Goal: Task Accomplishment & Management: Use online tool/utility

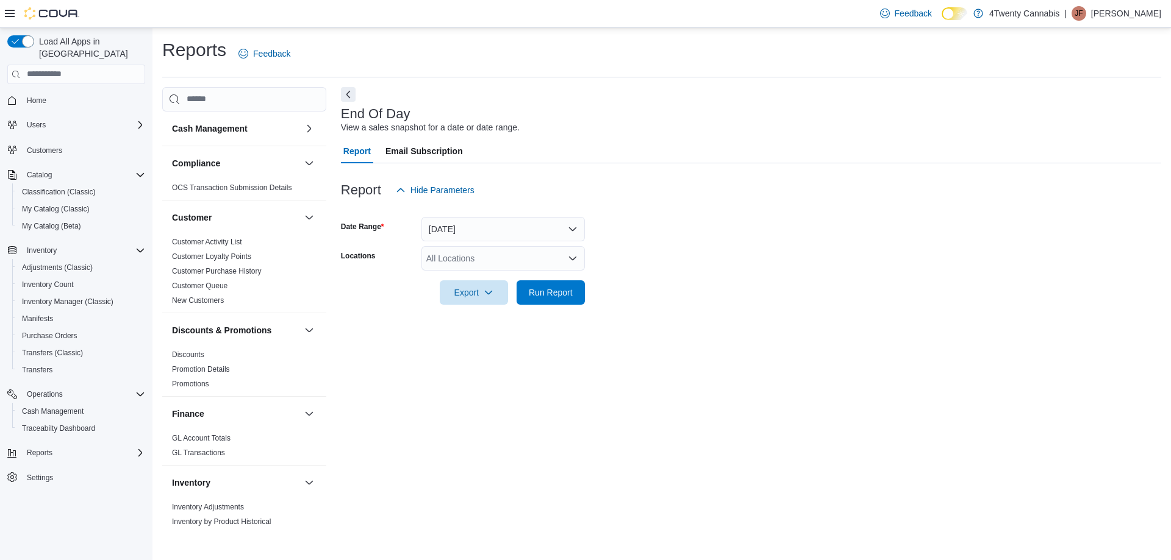
click at [490, 256] on div "All Locations" at bounding box center [502, 258] width 163 height 24
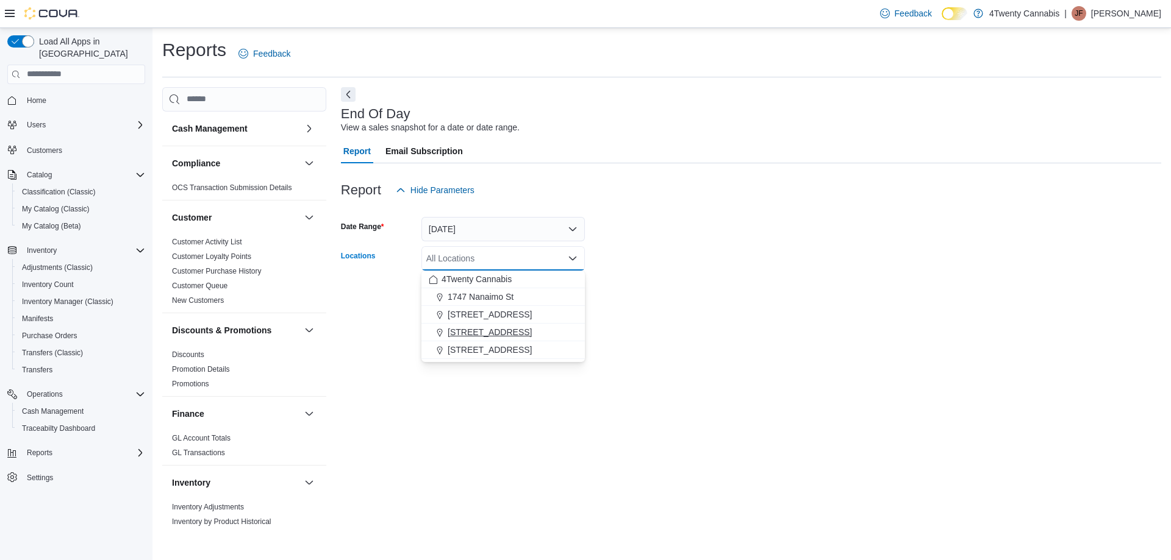
click at [501, 330] on span "[STREET_ADDRESS]" at bounding box center [490, 332] width 84 height 12
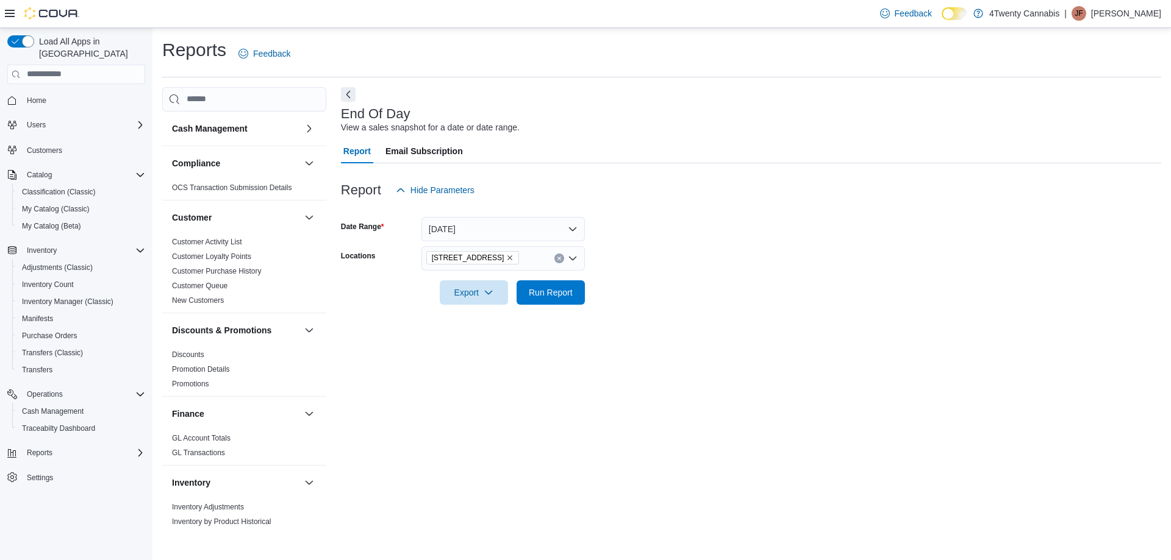
click at [690, 235] on form "Date Range [DATE] Locations [STREET_ADDRESS] Export Run Report" at bounding box center [751, 253] width 820 height 102
click at [534, 282] on span "Run Report" at bounding box center [551, 292] width 54 height 24
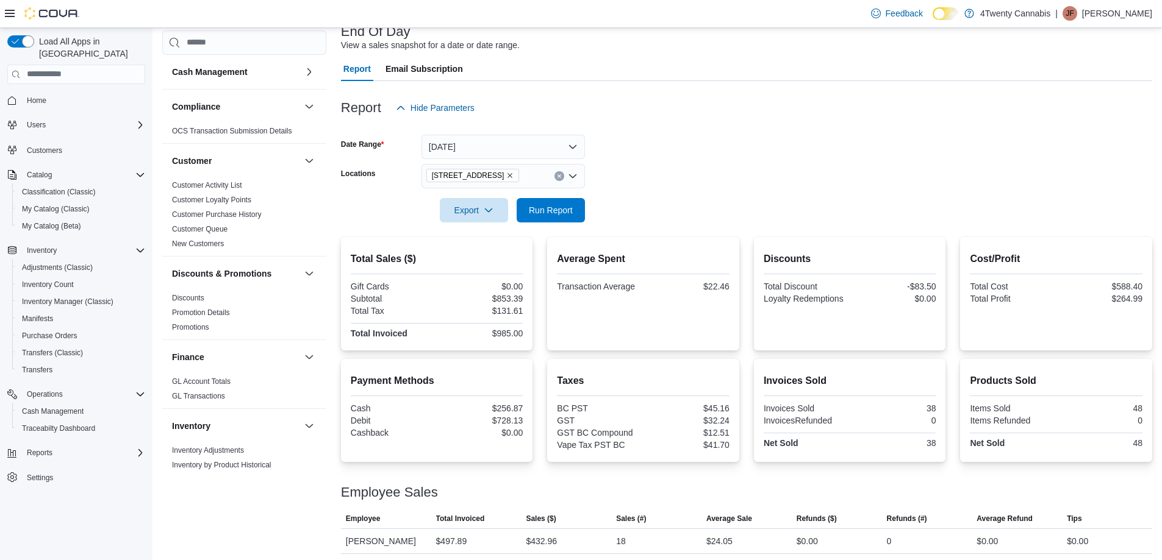
scroll to position [111, 0]
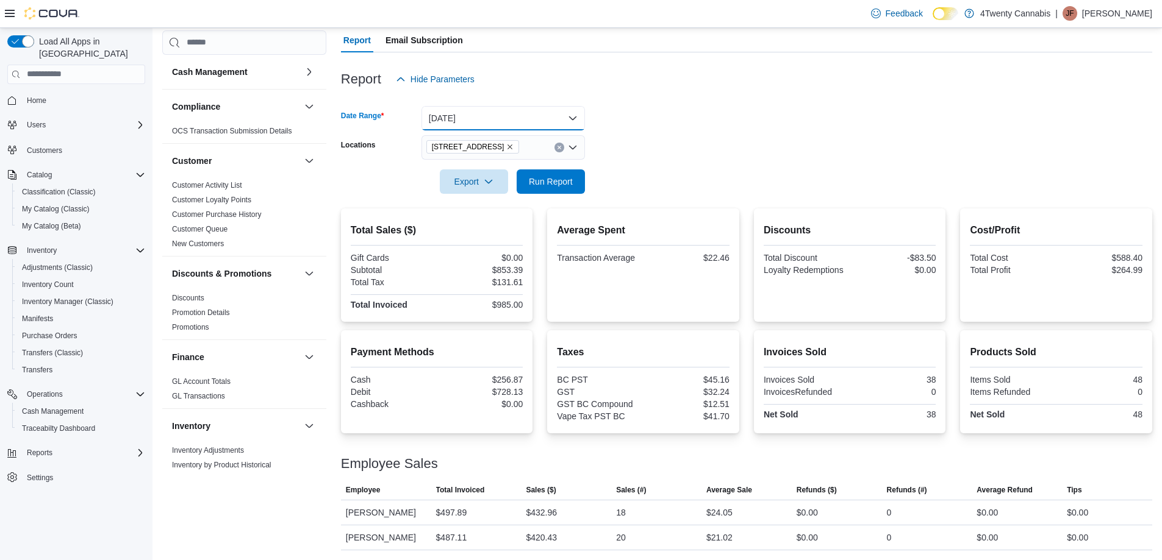
click at [557, 116] on button "[DATE]" at bounding box center [502, 118] width 163 height 24
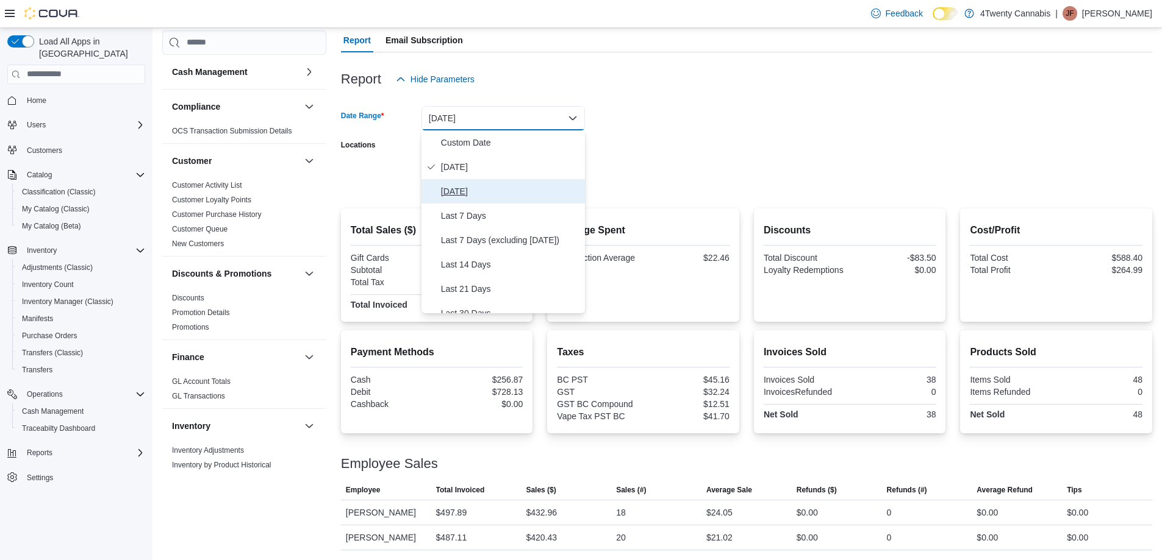
click at [467, 195] on span "[DATE]" at bounding box center [510, 191] width 139 height 15
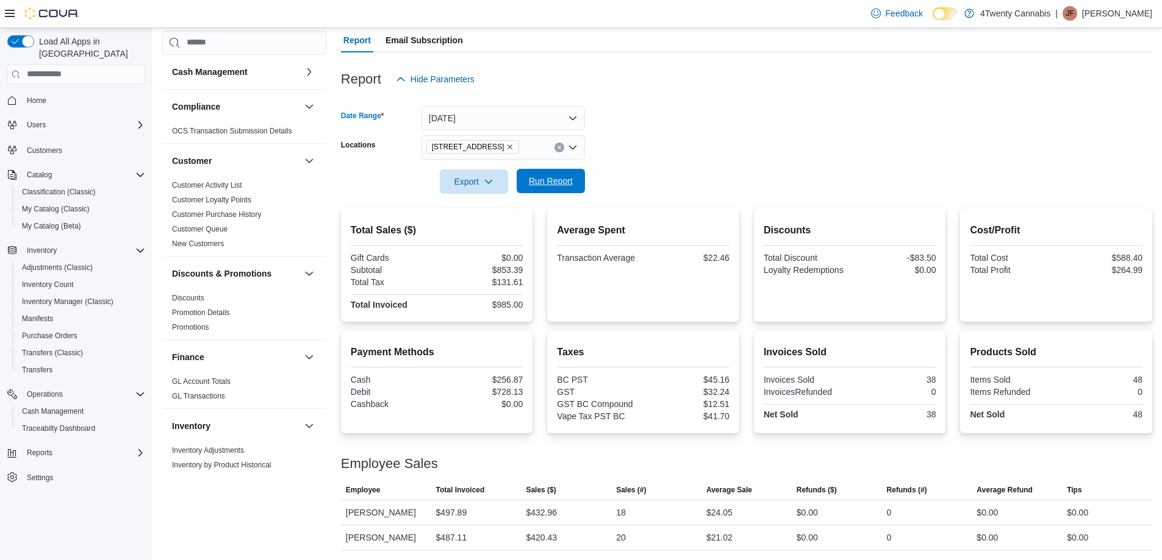
click at [553, 178] on span "Run Report" at bounding box center [551, 181] width 44 height 12
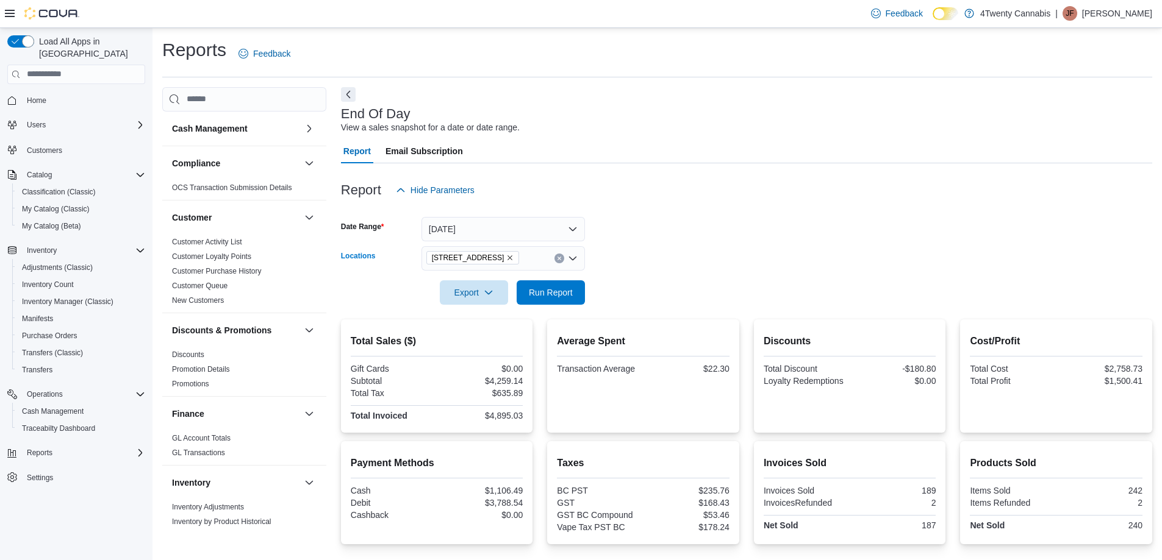
click at [570, 259] on icon "Open list of options" at bounding box center [572, 259] width 7 height 4
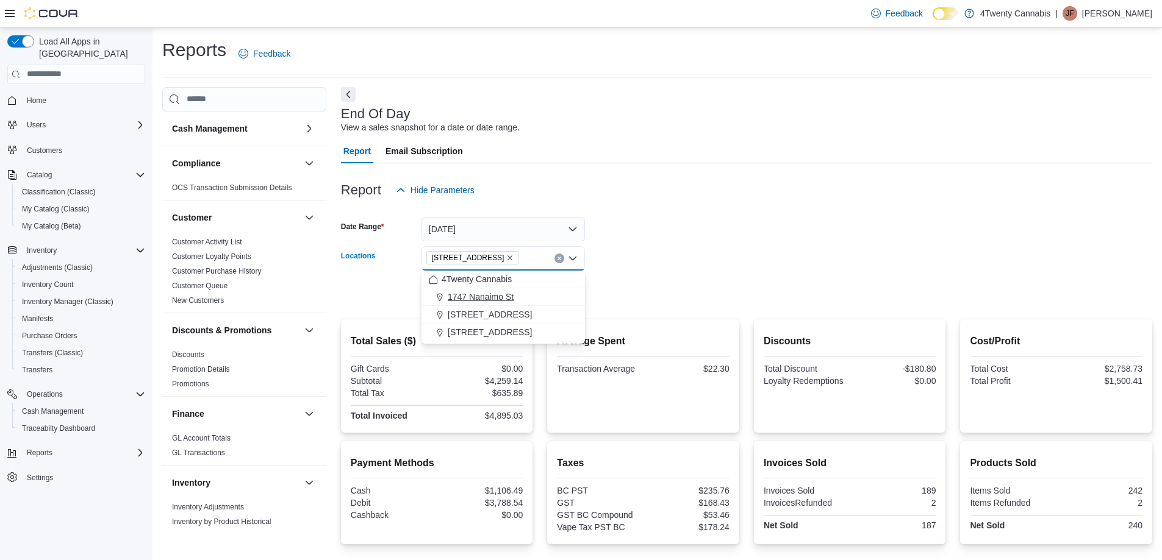
click at [513, 295] on span "1747 Nanaimo St" at bounding box center [481, 297] width 66 height 12
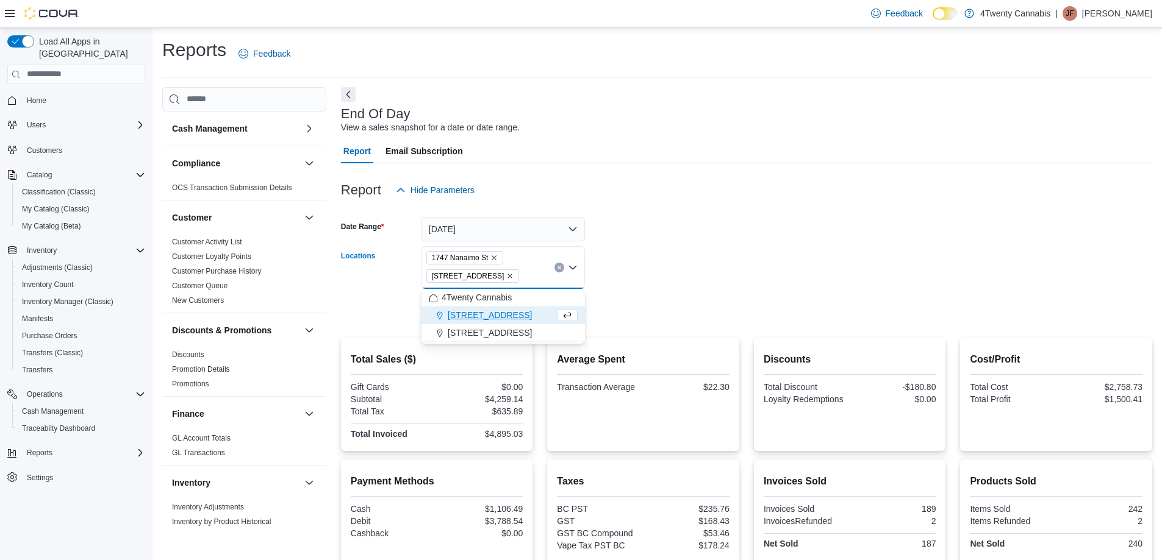
click at [494, 257] on icon "Remove 1747 Nanaimo St from selection in this group" at bounding box center [493, 257] width 7 height 7
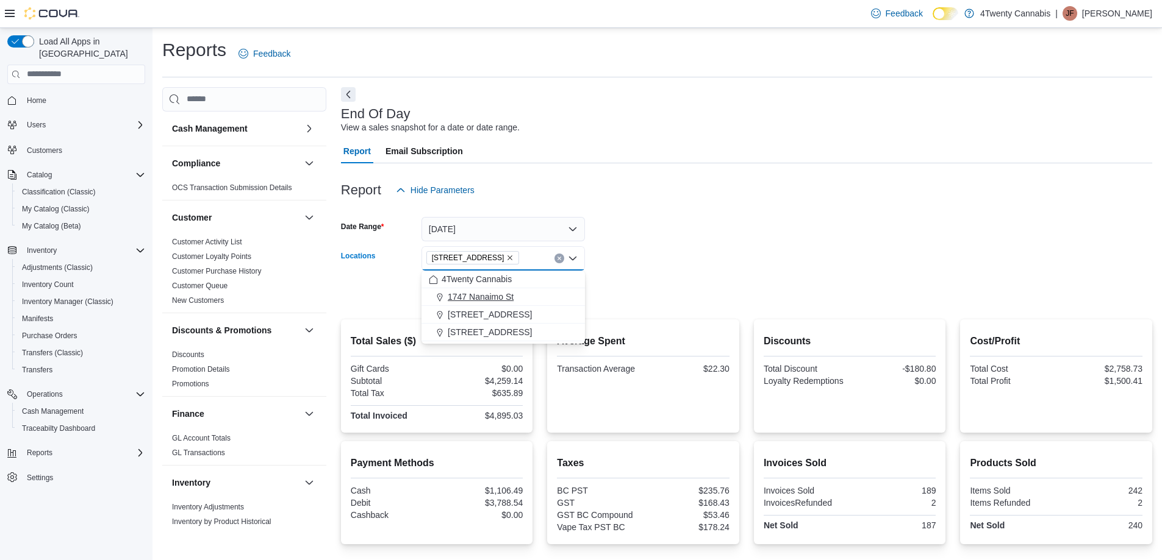
click at [503, 296] on span "1747 Nanaimo St" at bounding box center [481, 297] width 66 height 12
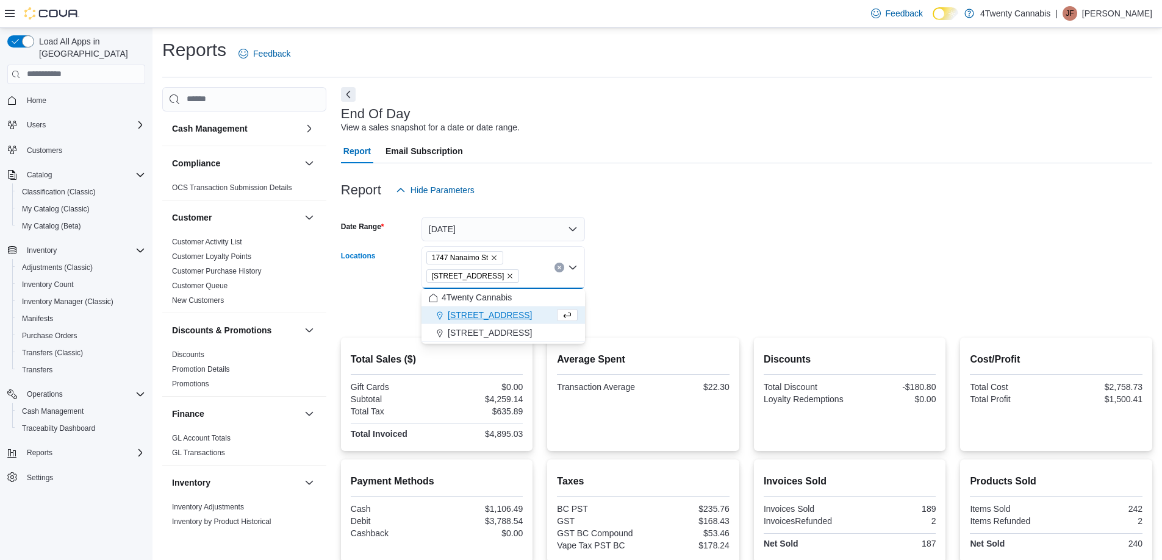
click at [495, 254] on icon "Remove 1747 Nanaimo St from selection in this group" at bounding box center [493, 257] width 7 height 7
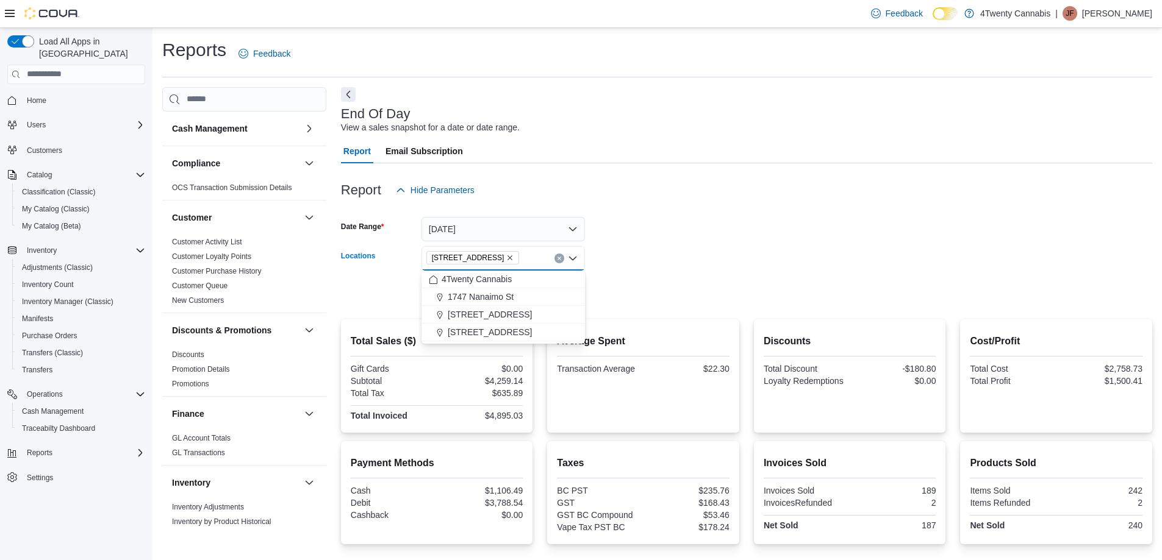
click at [698, 258] on form "Date Range [DATE] Locations [STREET_ADDRESS][GEOGRAPHIC_DATA]. Selected. [STREE…" at bounding box center [746, 253] width 811 height 102
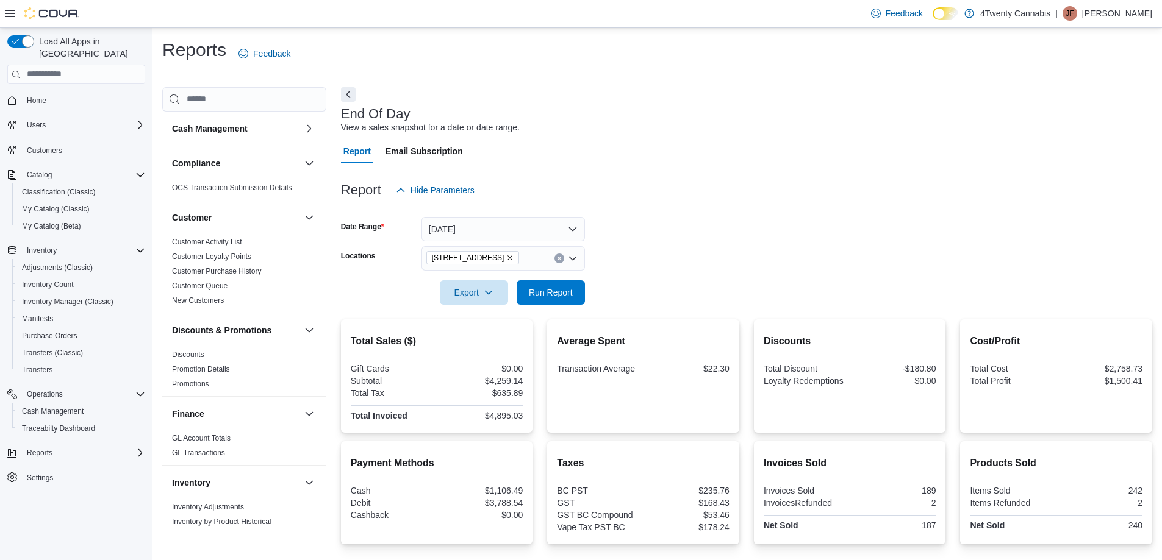
click at [506, 254] on icon "Remove 3441 Kingsway Ave from selection in this group" at bounding box center [509, 257] width 7 height 7
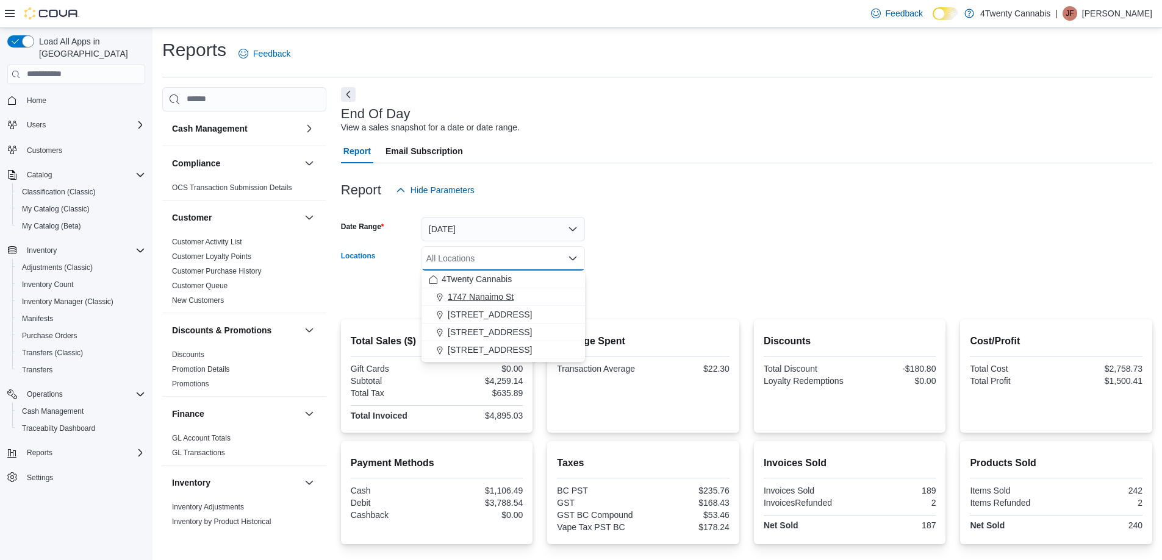
click at [491, 295] on span "1747 Nanaimo St" at bounding box center [481, 297] width 66 height 12
click at [719, 268] on form "Date Range [DATE] Locations [STREET_ADDRESS] Selected. [STREET_ADDRESS] Press B…" at bounding box center [746, 253] width 811 height 102
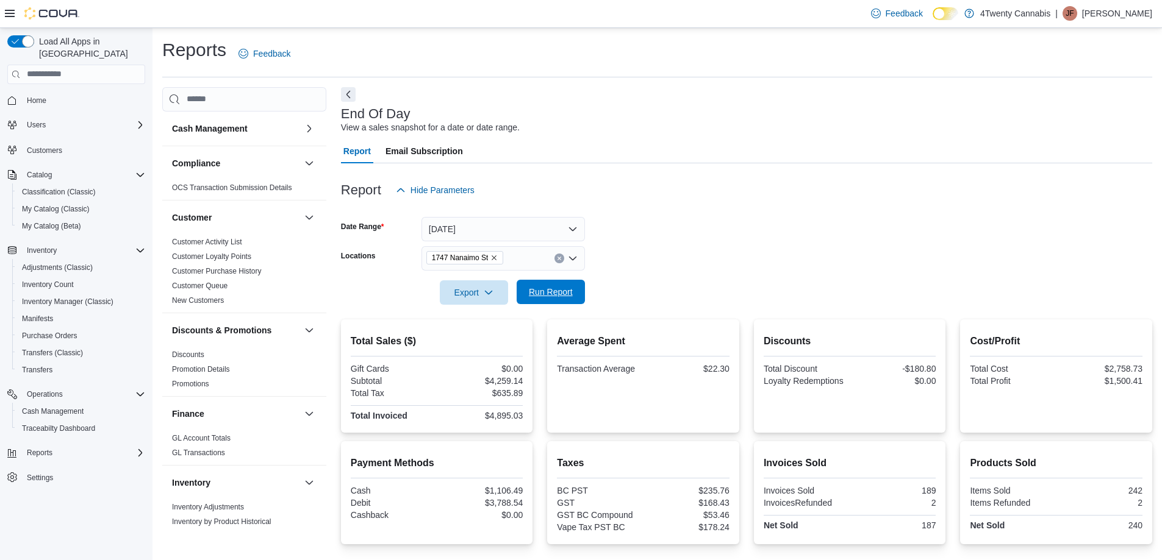
click at [553, 292] on span "Run Report" at bounding box center [551, 292] width 44 height 12
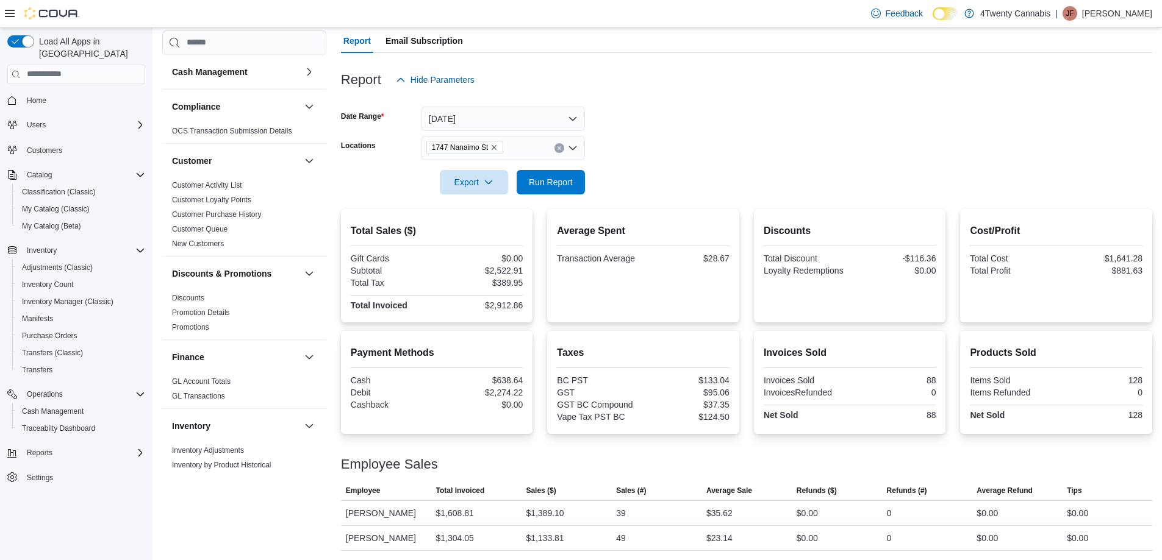
scroll to position [111, 0]
click at [567, 116] on button "[DATE]" at bounding box center [502, 118] width 163 height 24
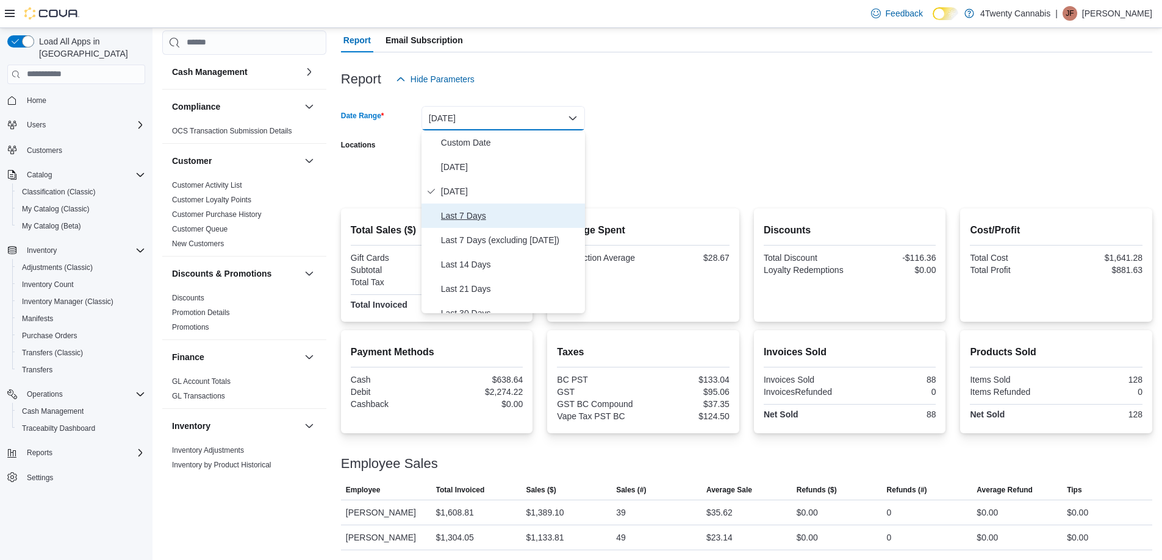
click at [459, 214] on span "Last 7 Days" at bounding box center [510, 216] width 139 height 15
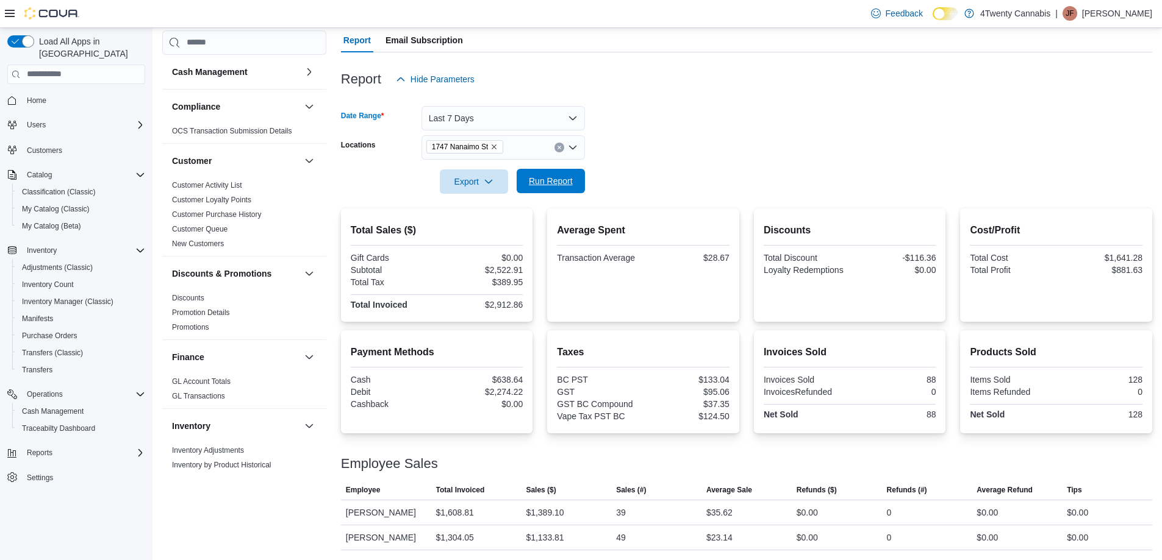
click at [548, 177] on span "Run Report" at bounding box center [551, 181] width 44 height 12
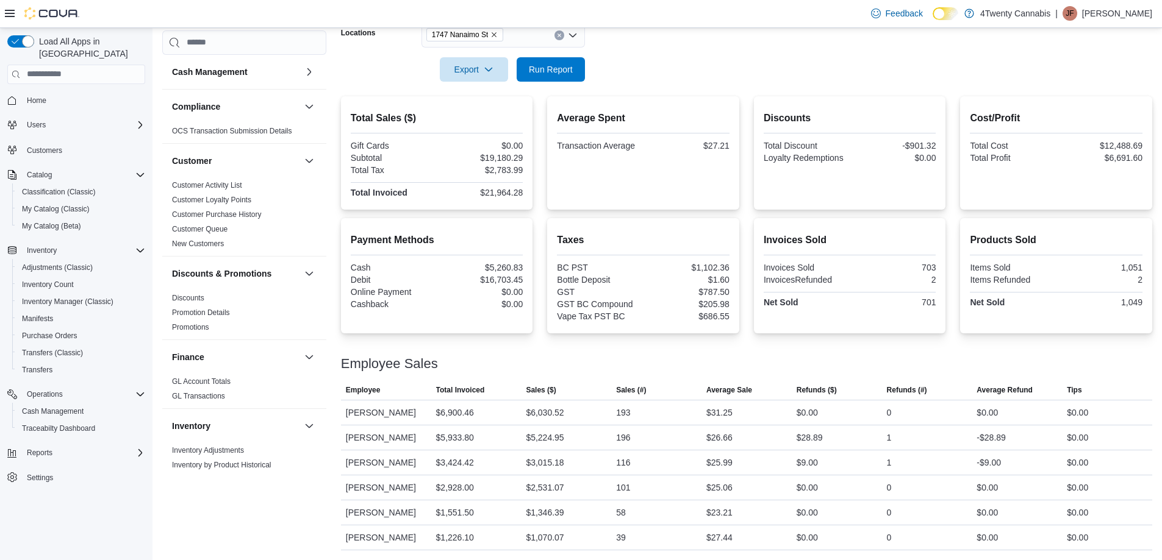
scroll to position [40, 0]
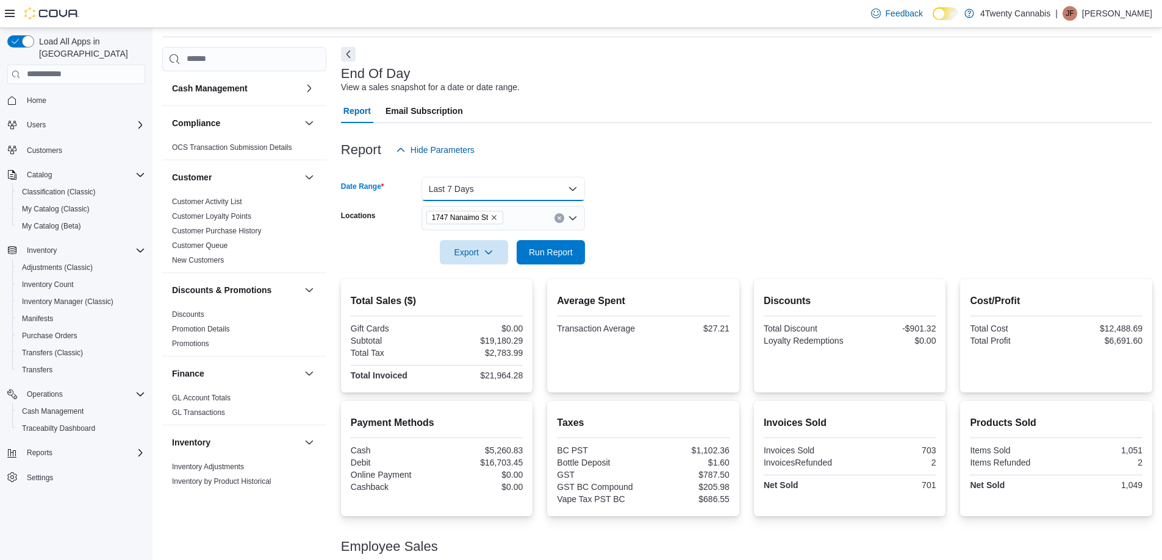
click at [574, 188] on button "Last 7 Days" at bounding box center [502, 189] width 163 height 24
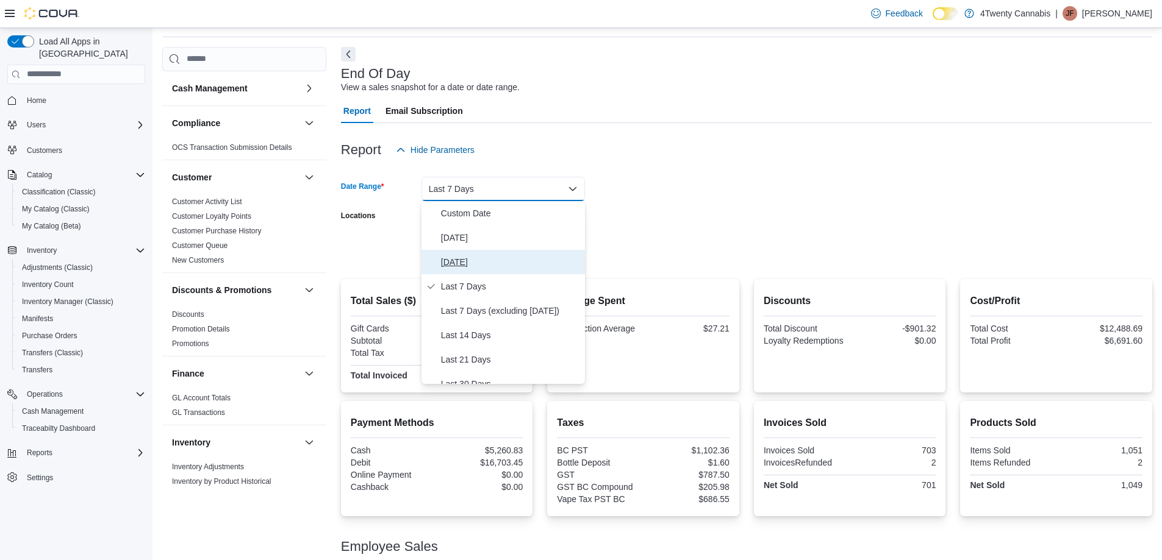
click at [457, 255] on span "[DATE]" at bounding box center [510, 262] width 139 height 15
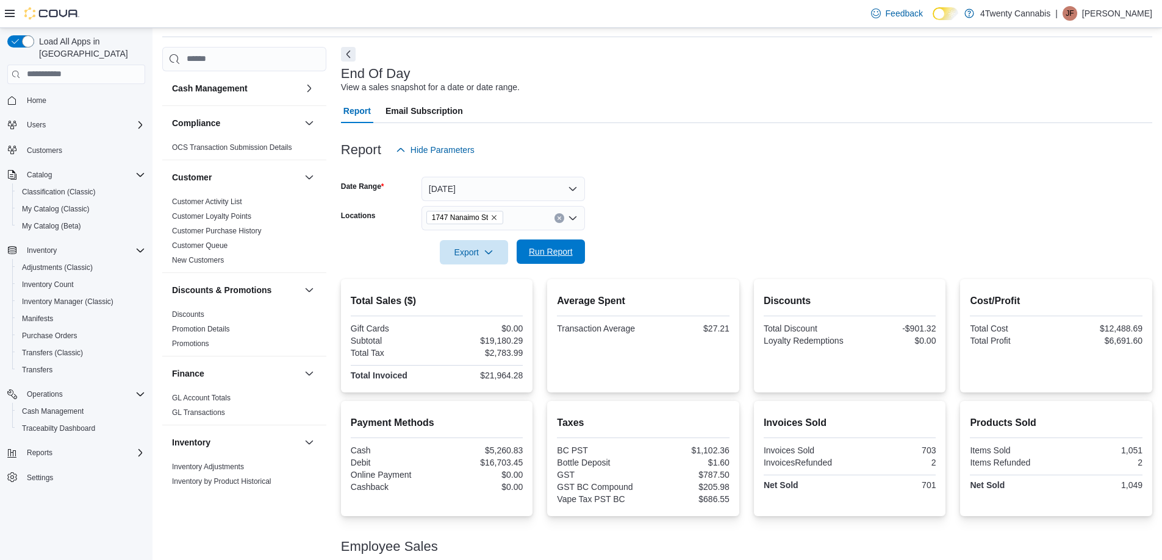
click at [558, 255] on span "Run Report" at bounding box center [551, 252] width 44 height 12
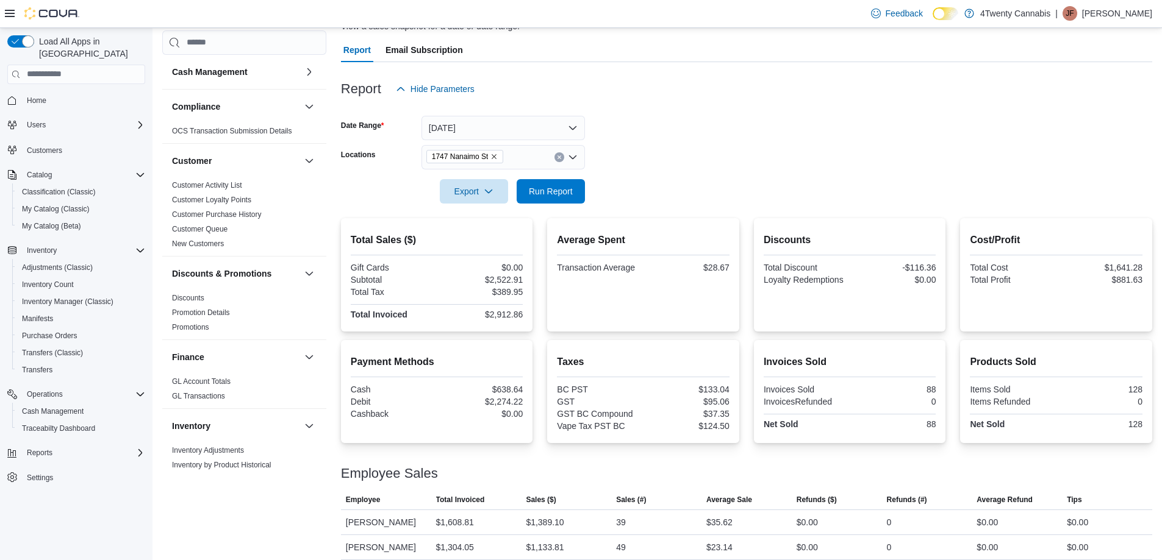
scroll to position [111, 0]
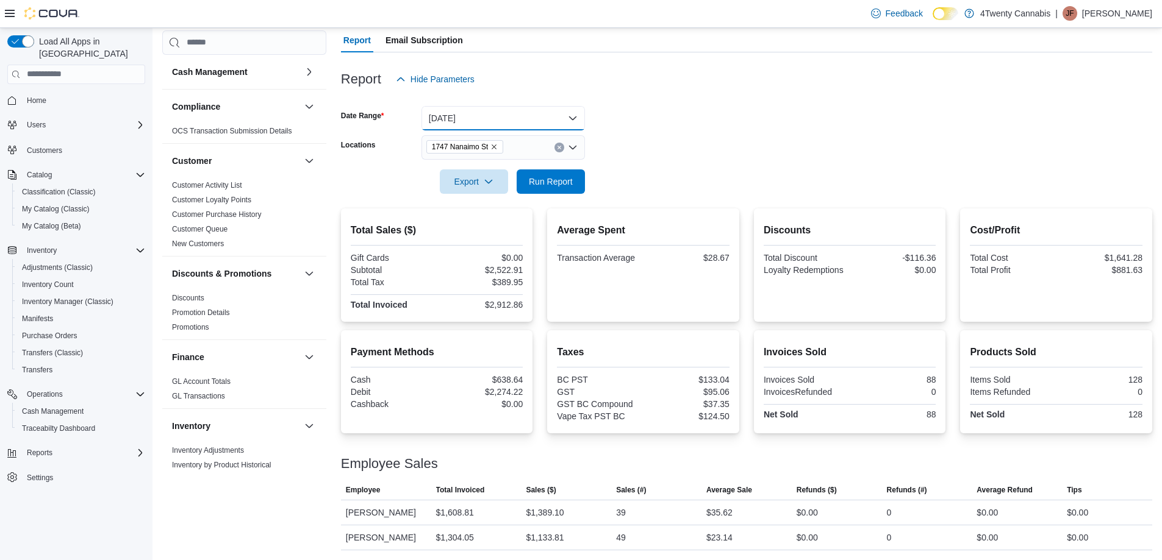
click at [510, 116] on button "[DATE]" at bounding box center [502, 118] width 163 height 24
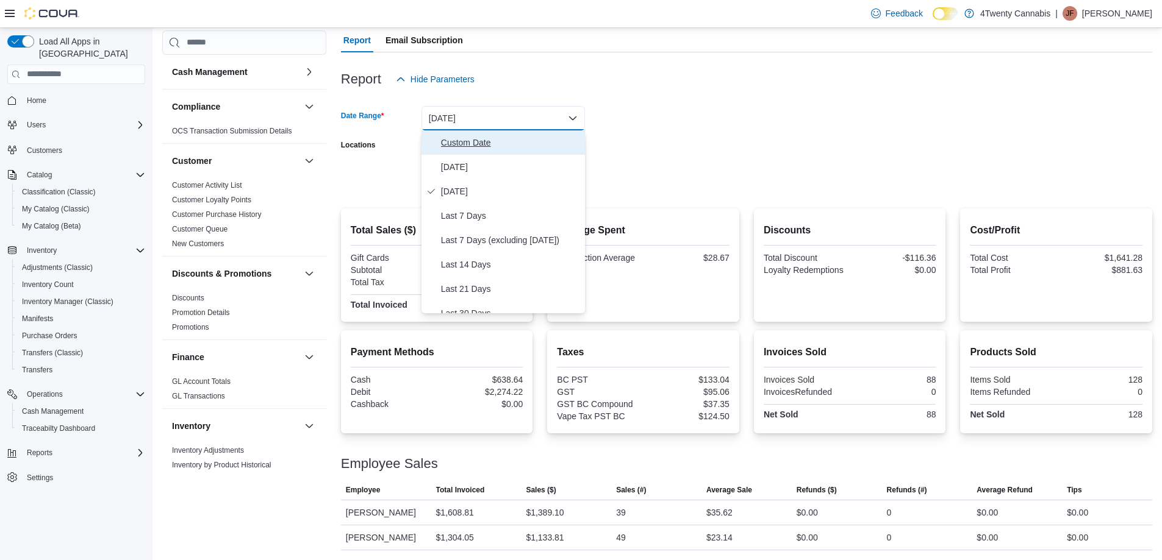
click at [448, 140] on span "Custom Date" at bounding box center [510, 142] width 139 height 15
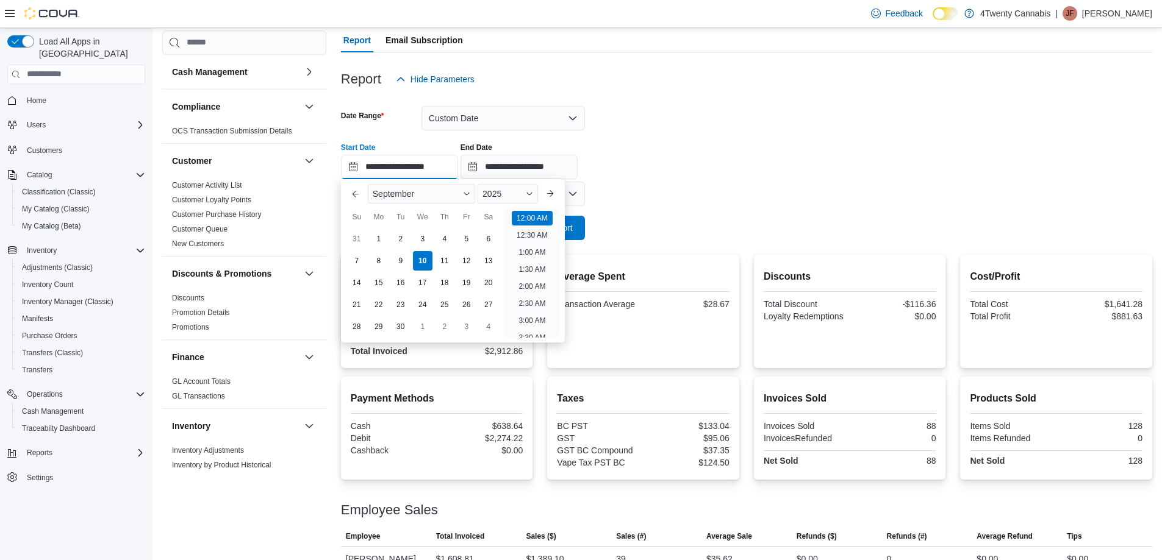
click at [458, 167] on input "**********" at bounding box center [399, 167] width 117 height 24
click at [380, 259] on div "8" at bounding box center [378, 260] width 21 height 21
type input "**********"
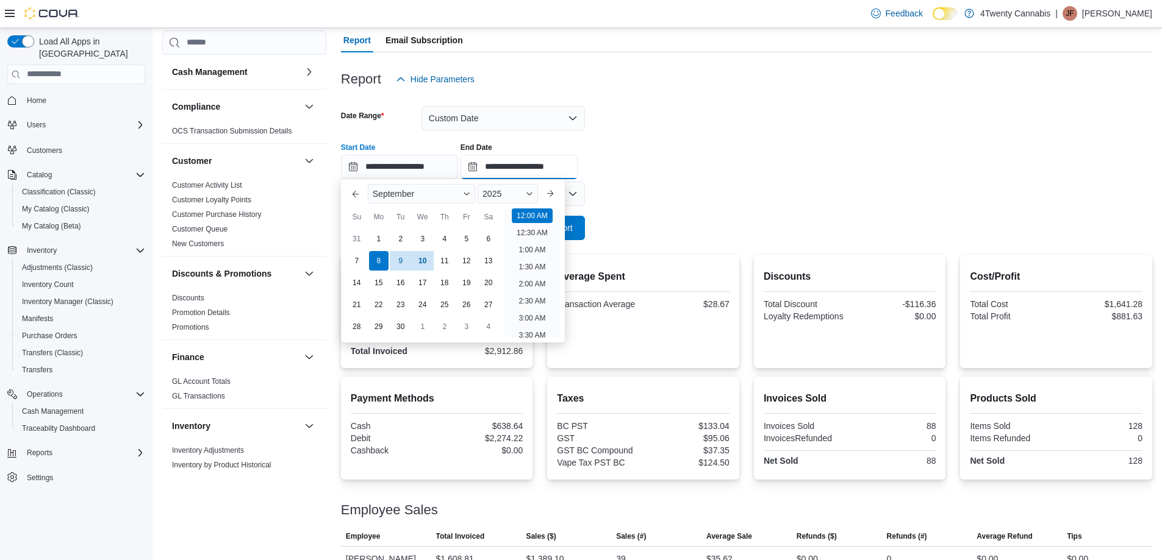
click at [527, 166] on input "**********" at bounding box center [518, 167] width 117 height 24
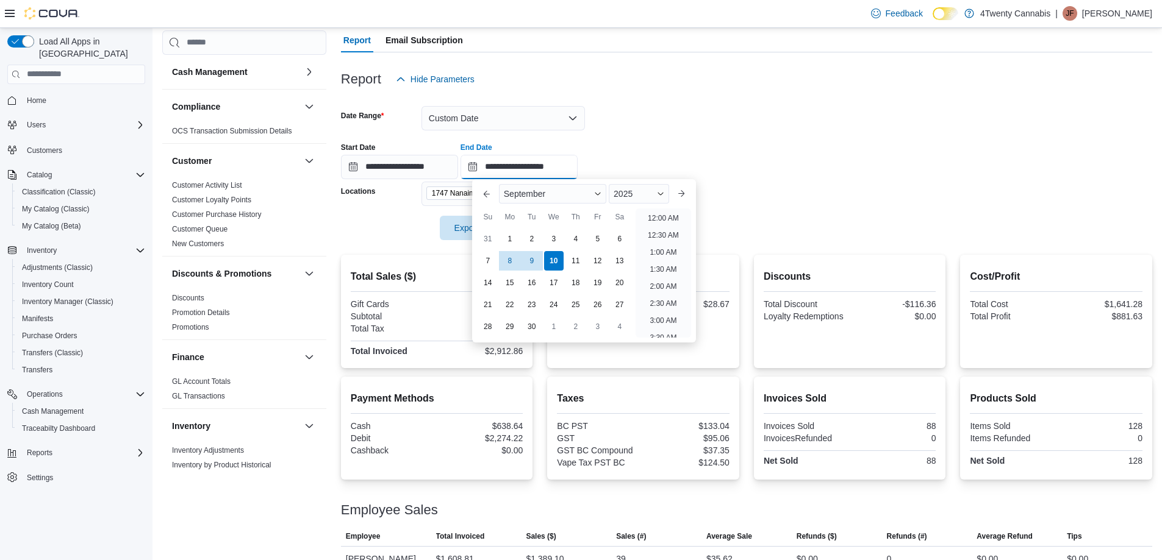
scroll to position [693, 0]
click at [506, 257] on div "8" at bounding box center [509, 260] width 21 height 21
type input "**********"
click at [732, 139] on div "**********" at bounding box center [746, 156] width 811 height 46
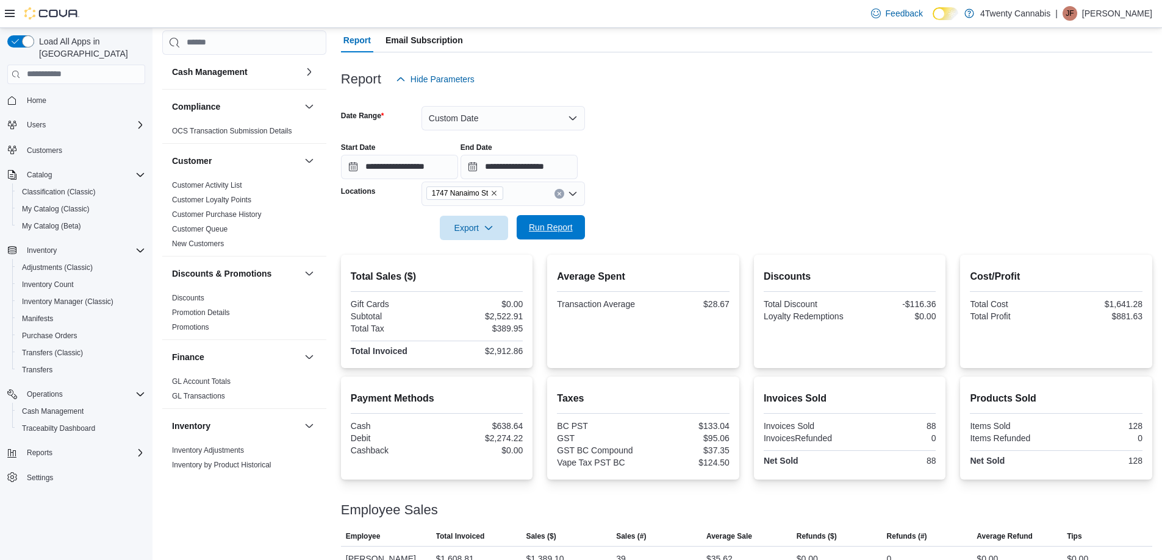
click at [553, 230] on span "Run Report" at bounding box center [551, 227] width 44 height 12
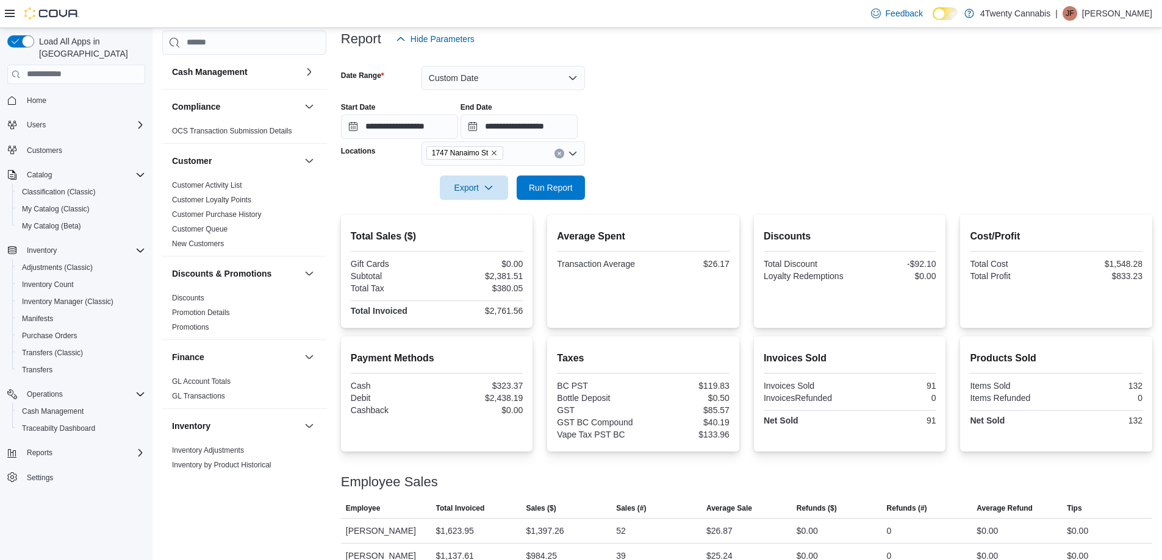
scroll to position [170, 0]
